Goal: Task Accomplishment & Management: Use online tool/utility

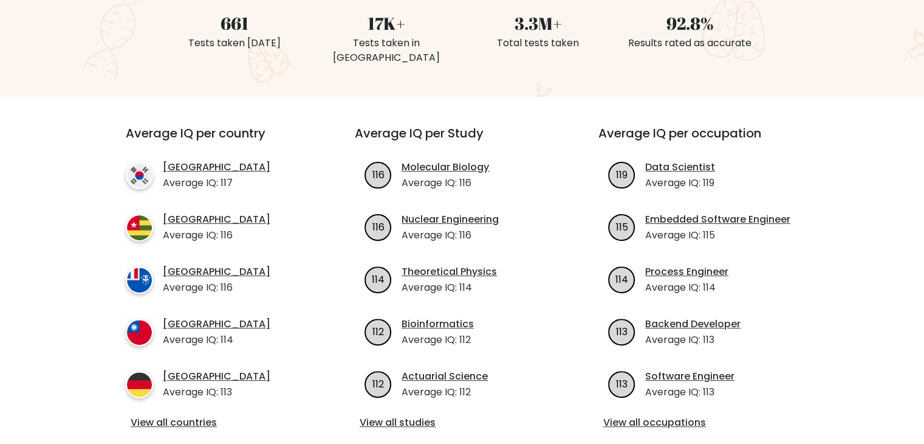
scroll to position [182, 0]
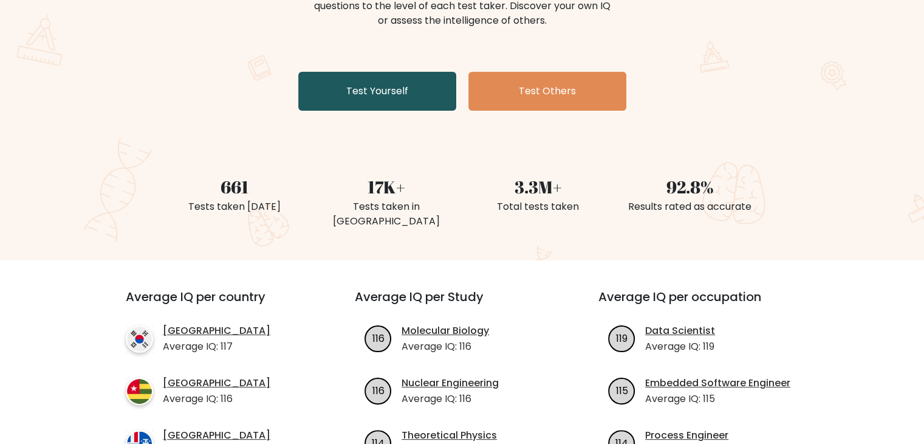
click at [401, 95] on link "Test Yourself" at bounding box center [377, 91] width 158 height 39
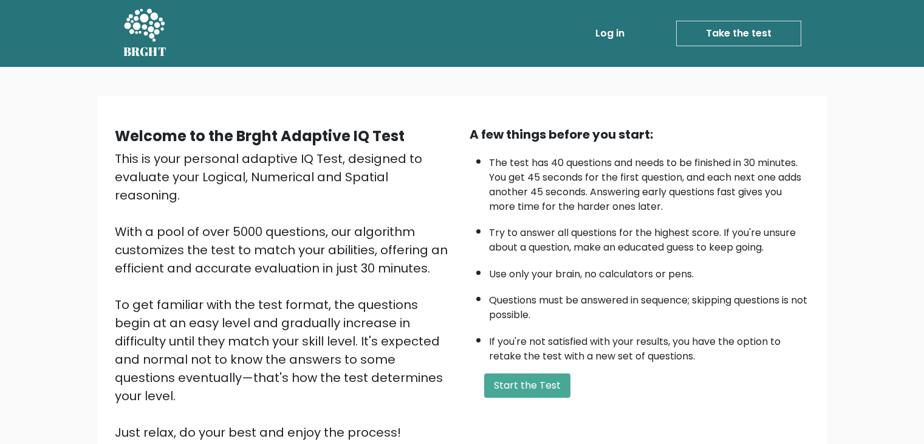
scroll to position [113, 0]
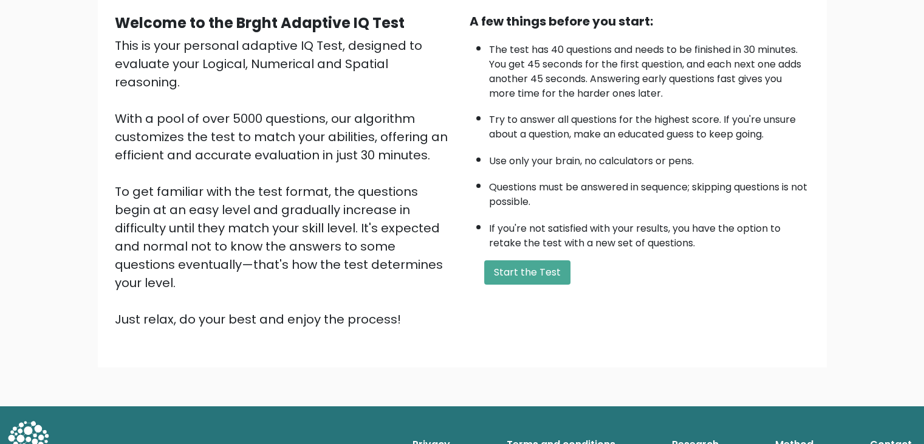
click at [523, 268] on button "Start the Test" at bounding box center [527, 272] width 86 height 24
